Goal: Task Accomplishment & Management: Manage account settings

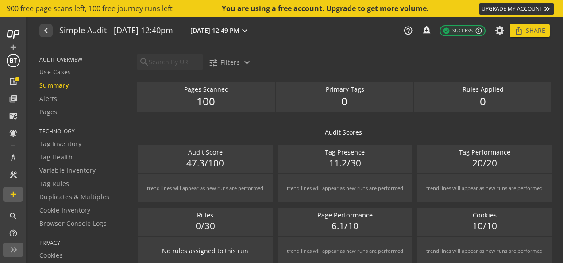
click at [69, 58] on span "AUDIT OVERVIEW" at bounding box center [82, 60] width 86 height 8
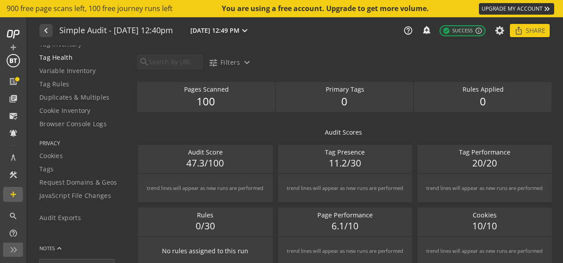
scroll to position [91, 0]
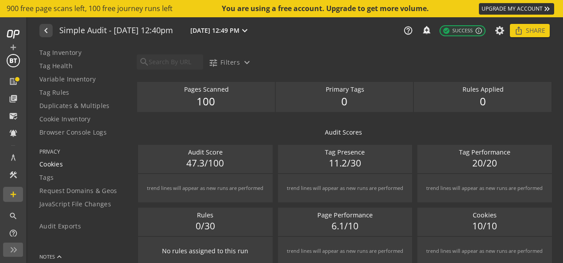
click at [65, 163] on div "Cookies" at bounding box center [82, 164] width 86 height 9
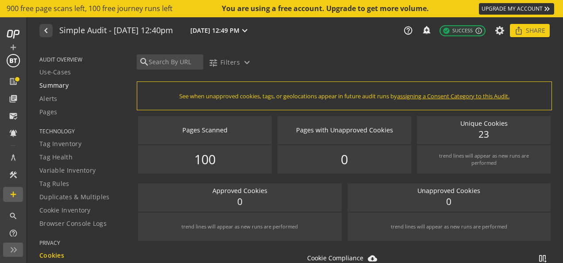
click at [58, 85] on span "Summary" at bounding box center [53, 85] width 29 height 9
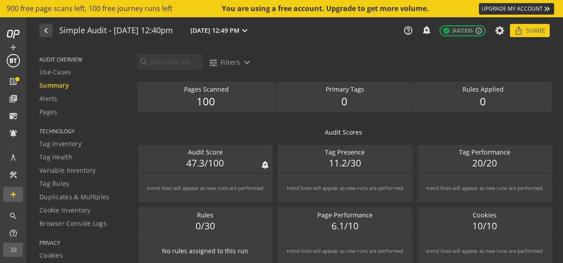
click at [207, 162] on span "47.3/100" at bounding box center [205, 163] width 38 height 13
click at [250, 31] on mat-icon "expand_more" at bounding box center [245, 30] width 11 height 11
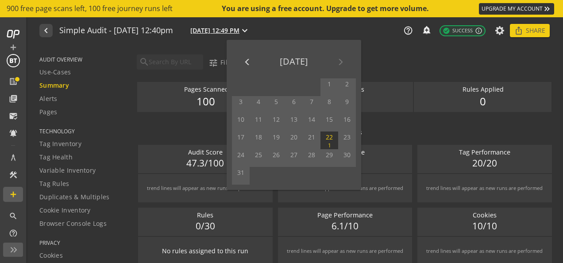
click at [304, 31] on div at bounding box center [281, 131] width 563 height 263
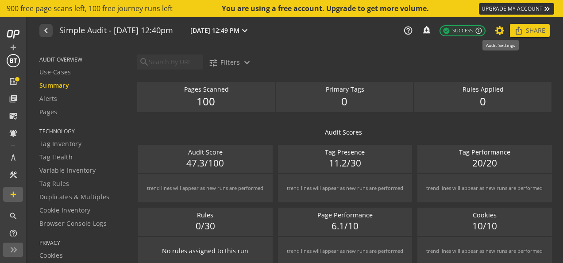
click at [500, 32] on icon at bounding box center [500, 30] width 11 height 6
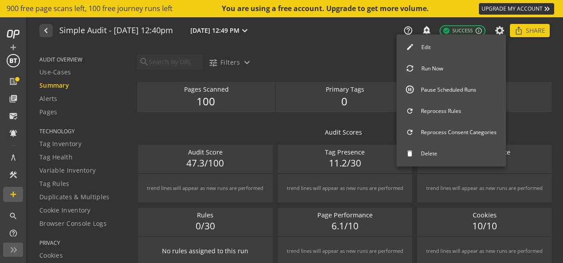
click at [434, 87] on button "Pause Scheduled Runs" at bounding box center [451, 90] width 109 height 19
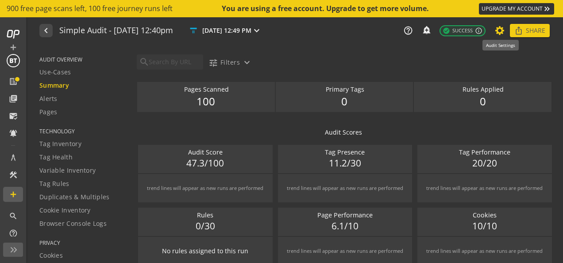
click at [502, 29] on icon at bounding box center [500, 30] width 11 height 6
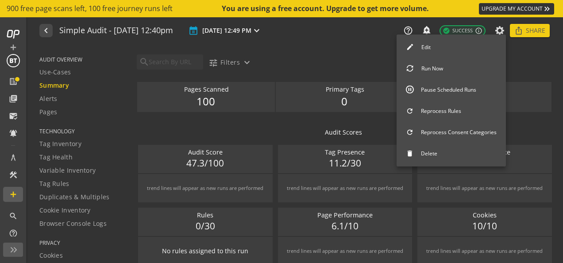
click at [444, 87] on button "Pause Scheduled Runs" at bounding box center [451, 90] width 109 height 19
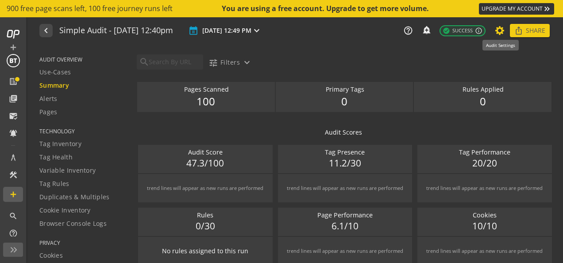
click at [501, 34] on icon at bounding box center [500, 30] width 11 height 6
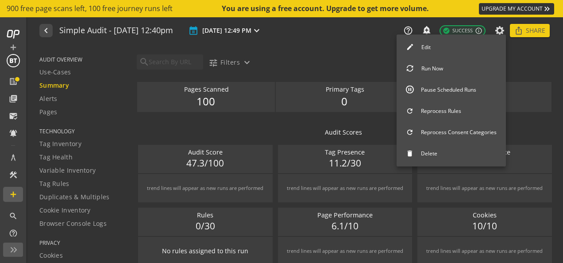
click at [442, 47] on button "Edit" at bounding box center [451, 47] width 109 height 19
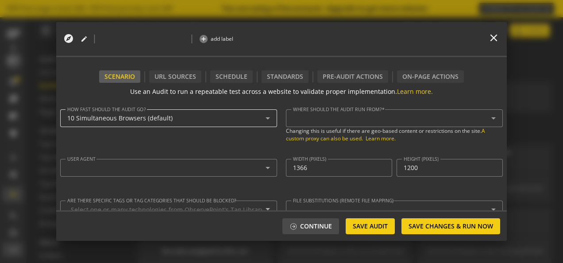
type textarea "[EMAIL_ADDRESS][DOMAIN_NAME]"
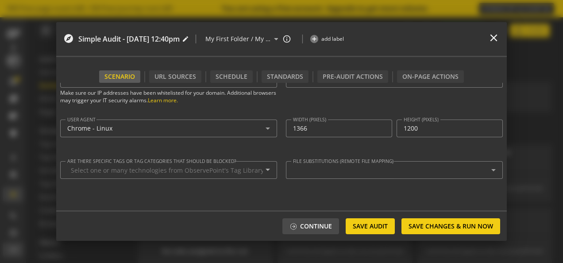
scroll to position [39, 0]
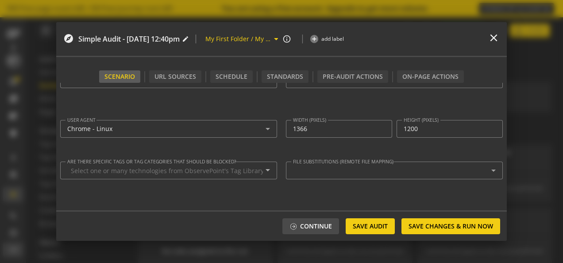
click at [281, 39] on mat-icon "arrow_drop_down" at bounding box center [276, 39] width 10 height 11
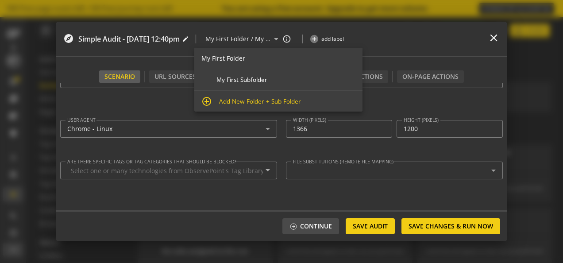
click at [452, 38] on div "0 more expand_more add_circle add label" at bounding box center [392, 39] width 164 height 25
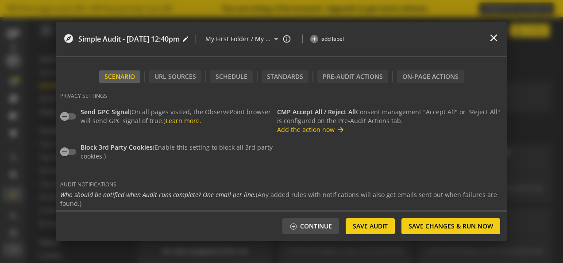
scroll to position [188, 0]
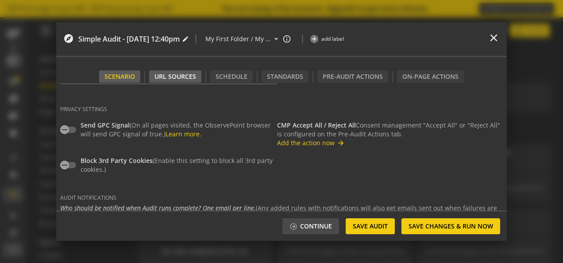
click at [172, 77] on div "URL Sources" at bounding box center [175, 76] width 52 height 12
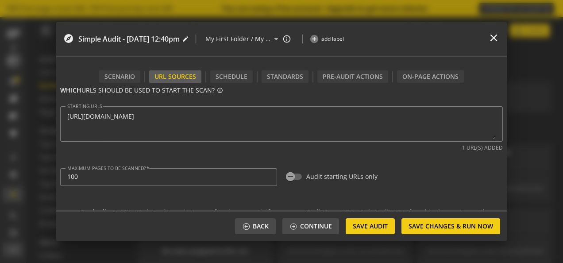
scroll to position [43, 0]
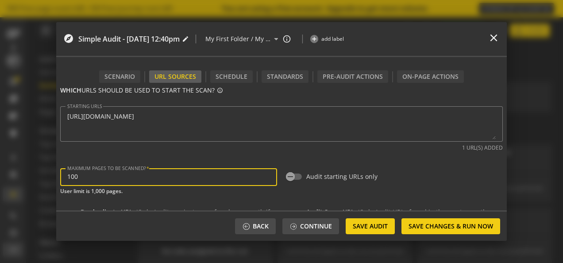
click at [98, 179] on input "100" at bounding box center [168, 177] width 203 height 8
type input "1000"
click at [375, 227] on span "Save Audit" at bounding box center [370, 226] width 35 height 16
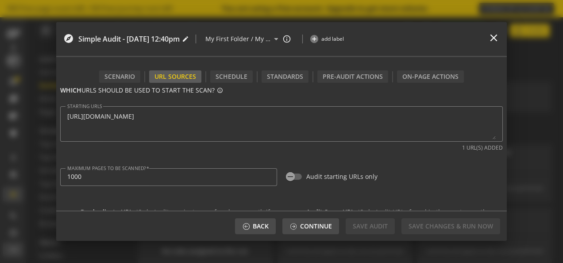
click at [360, 227] on op-modal-footer-buttons "Back Continue Save Audit Save Changes & Run Now" at bounding box center [367, 225] width 265 height 8
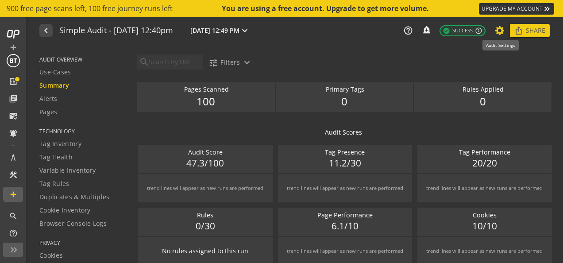
click at [498, 33] on icon at bounding box center [500, 30] width 11 height 6
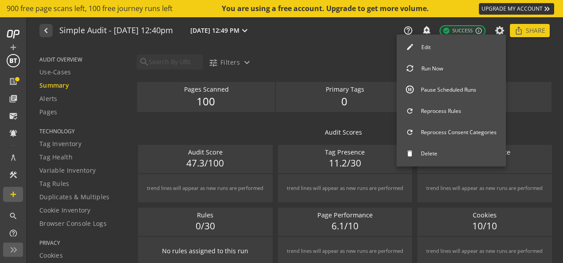
click at [434, 50] on button "Edit" at bounding box center [451, 47] width 109 height 19
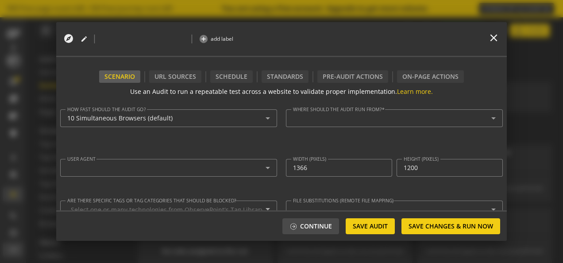
type textarea "[URL][DOMAIN_NAME]"
type input "1000"
type input "^https?://([^/:\?]*\.)?[DOMAIN_NAME]([^.]|$)"
type textarea "[EMAIL_ADDRESS][DOMAIN_NAME]"
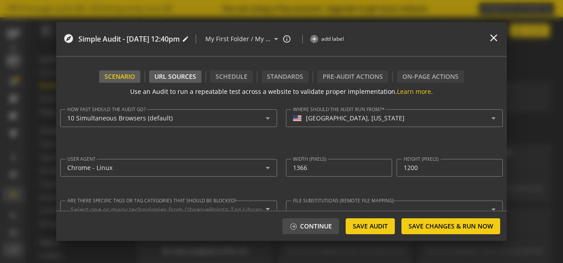
click at [191, 76] on div "URL Sources" at bounding box center [175, 76] width 52 height 12
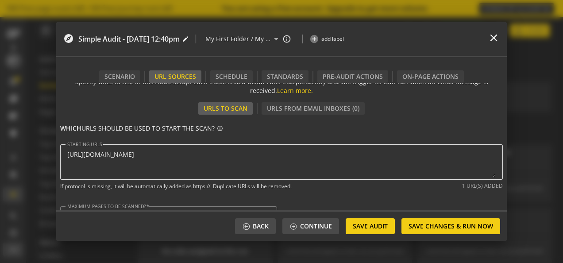
scroll to position [0, 0]
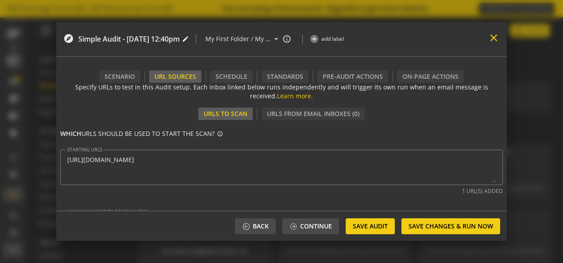
click at [491, 40] on mat-icon "close" at bounding box center [494, 38] width 12 height 12
